Goal: Find specific page/section: Find specific page/section

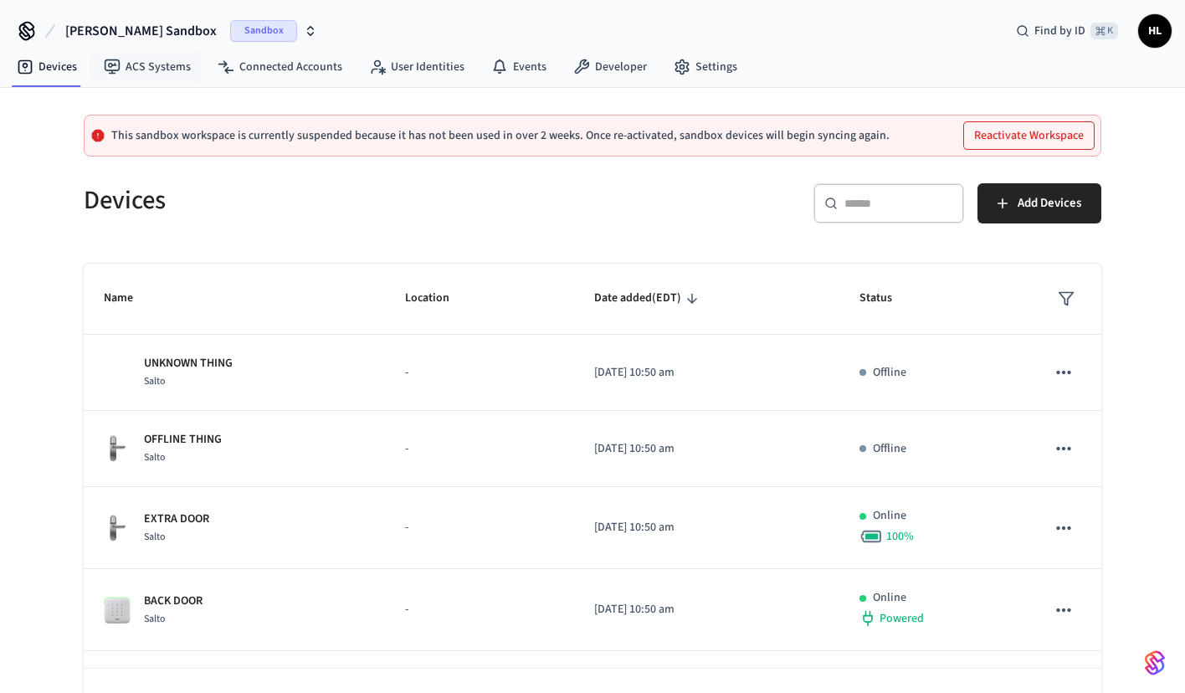
click at [151, 31] on span "[PERSON_NAME] Sandbox" at bounding box center [140, 31] width 151 height 20
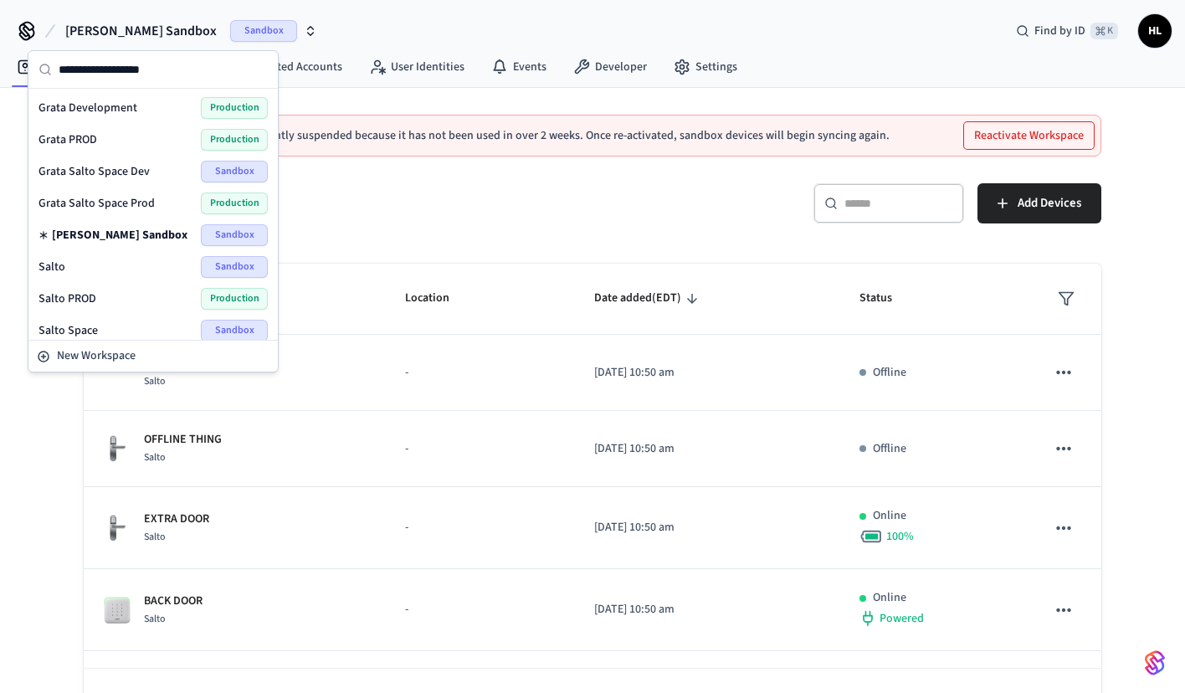
click at [89, 137] on span "Grata PROD" at bounding box center [67, 139] width 59 height 17
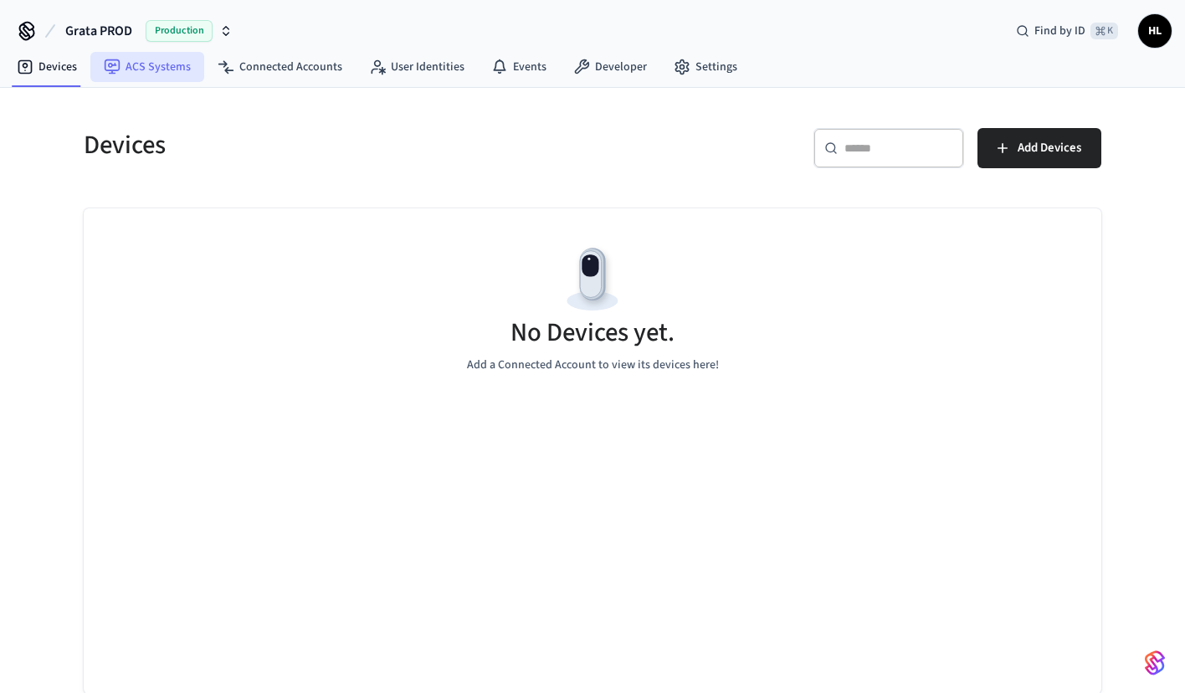
click at [177, 68] on link "ACS Systems" at bounding box center [147, 67] width 114 height 30
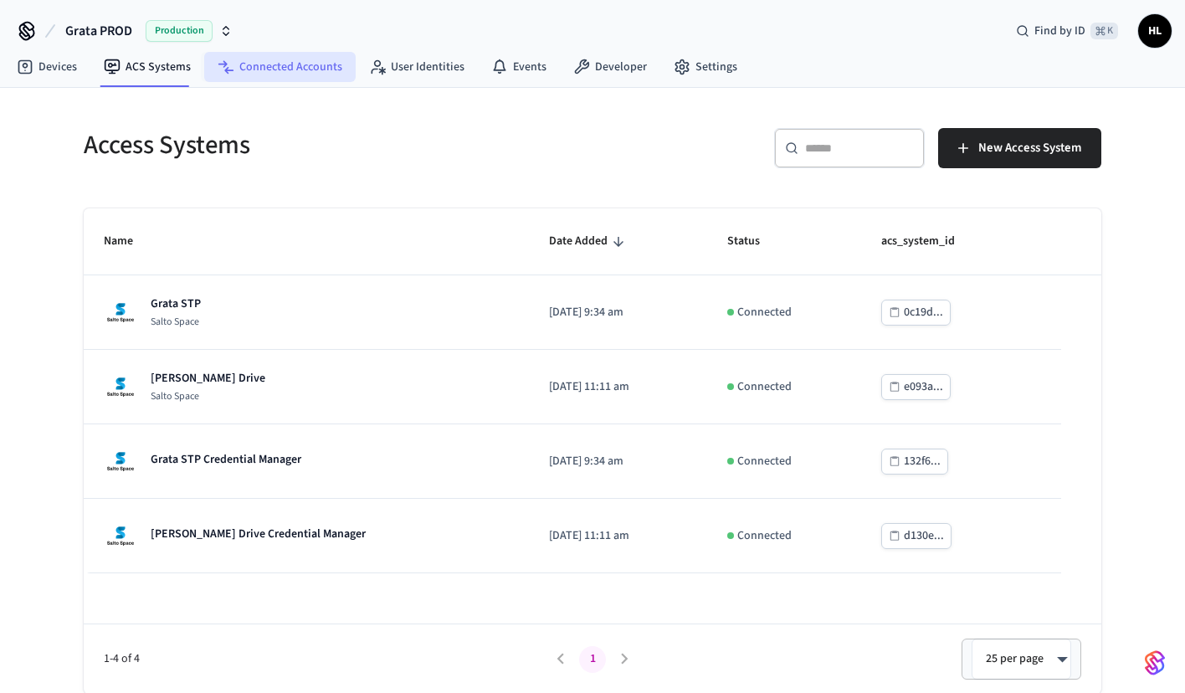
click at [297, 79] on link "Connected Accounts" at bounding box center [279, 67] width 151 height 30
